Goal: Information Seeking & Learning: Learn about a topic

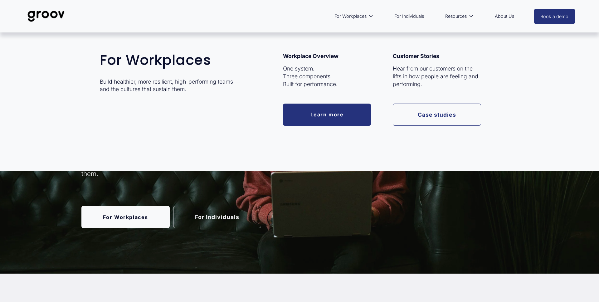
click at [431, 114] on link "Case studies" at bounding box center [437, 115] width 88 height 22
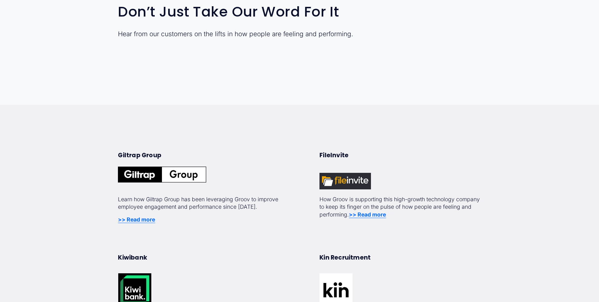
scroll to position [95, 0]
click at [139, 218] on strong ">> Read more" at bounding box center [136, 219] width 37 height 7
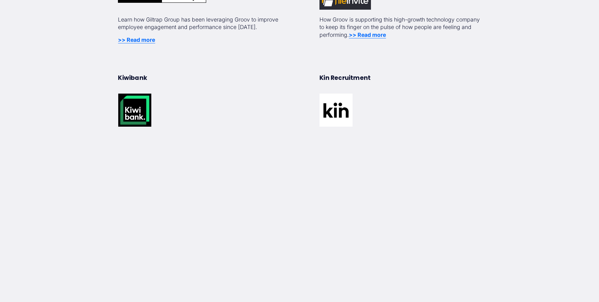
scroll to position [438, 0]
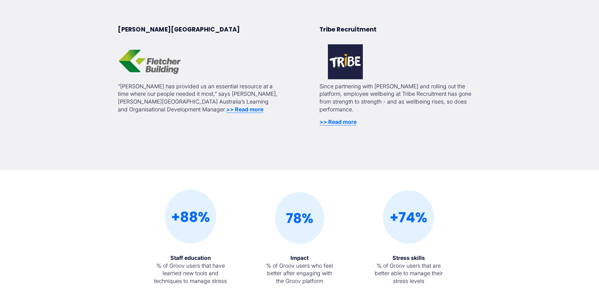
click at [226, 110] on strong ">> Read more" at bounding box center [244, 109] width 37 height 7
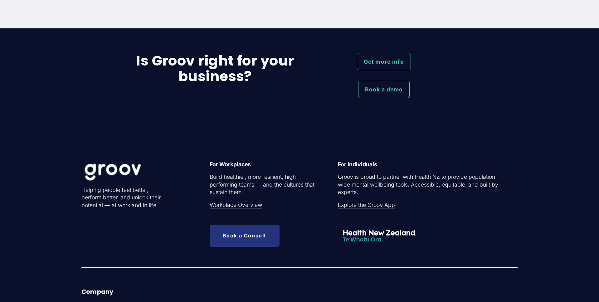
scroll to position [826, 0]
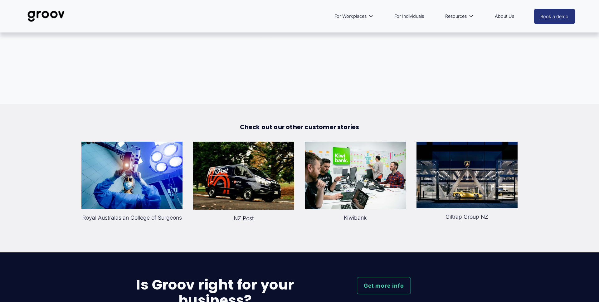
click at [141, 142] on div at bounding box center [131, 175] width 101 height 67
click at [250, 145] on div at bounding box center [243, 176] width 101 height 68
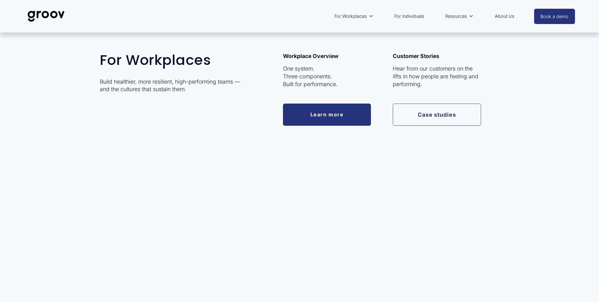
click at [428, 109] on link "Case studies" at bounding box center [437, 115] width 88 height 22
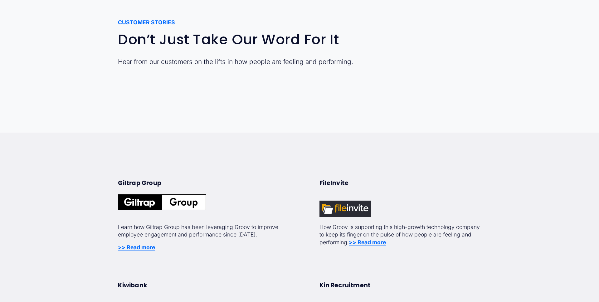
scroll to position [79, 0]
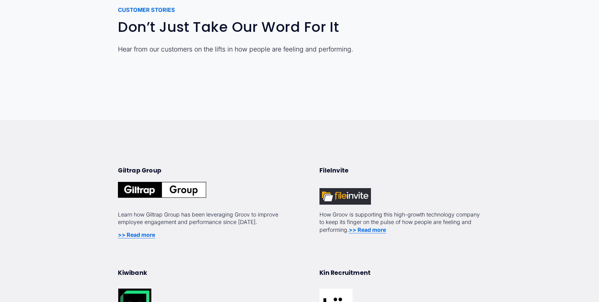
click at [347, 195] on div at bounding box center [346, 196] width 52 height 17
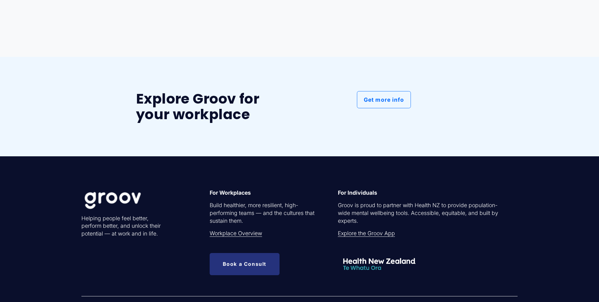
scroll to position [2467, 0]
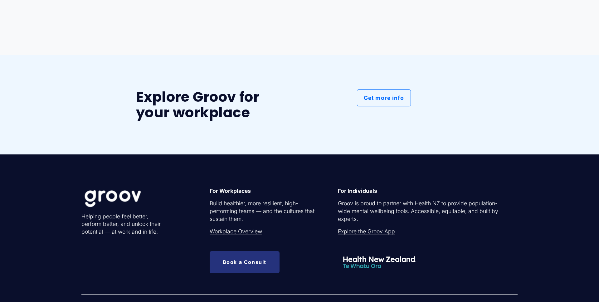
click at [370, 97] on link "Get more info" at bounding box center [384, 97] width 54 height 17
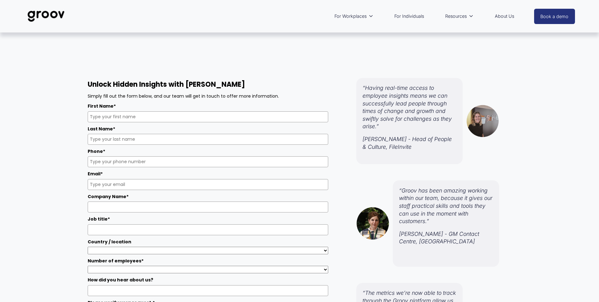
click at [414, 16] on link "For Individuals" at bounding box center [409, 16] width 36 height 14
